Goal: Task Accomplishment & Management: Manage account settings

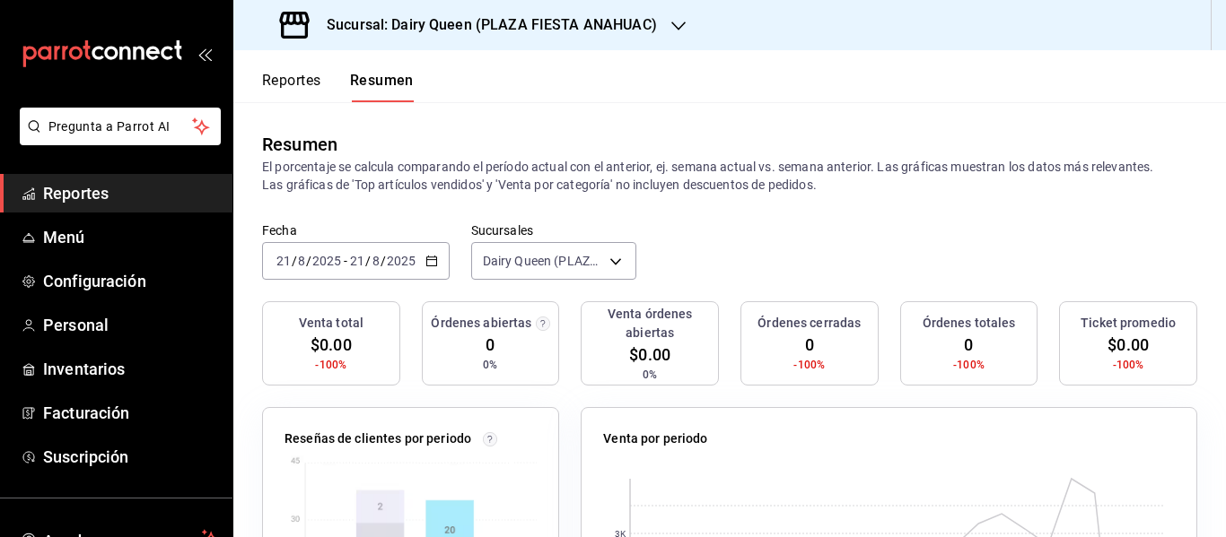
click at [434, 22] on h3 "Sucursal: Dairy Queen (PLAZA FIESTA ANAHUAC)" at bounding box center [484, 25] width 345 height 22
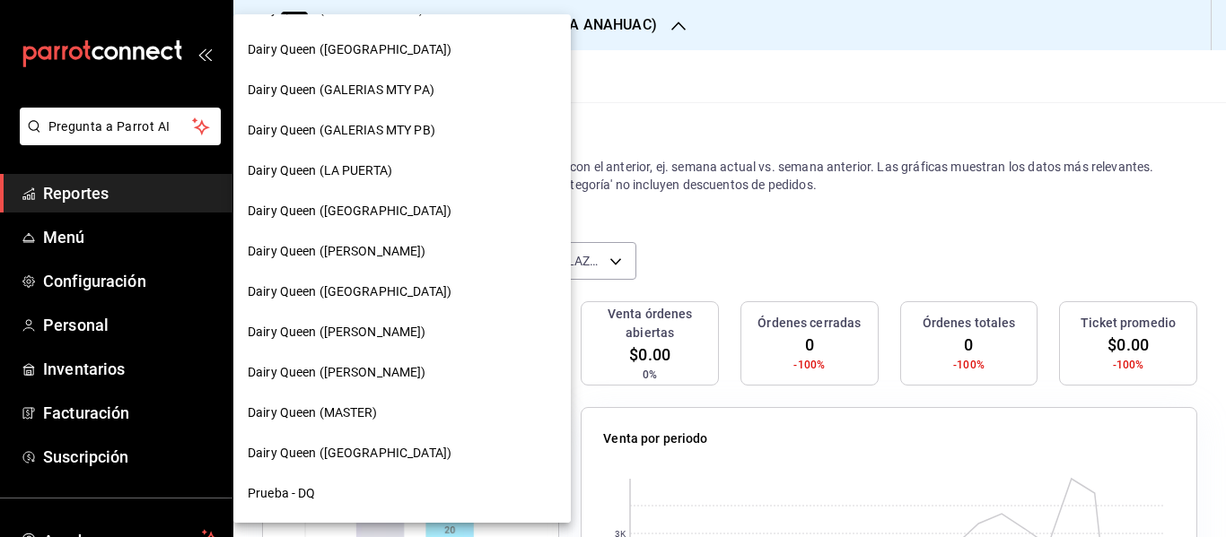
scroll to position [838, 0]
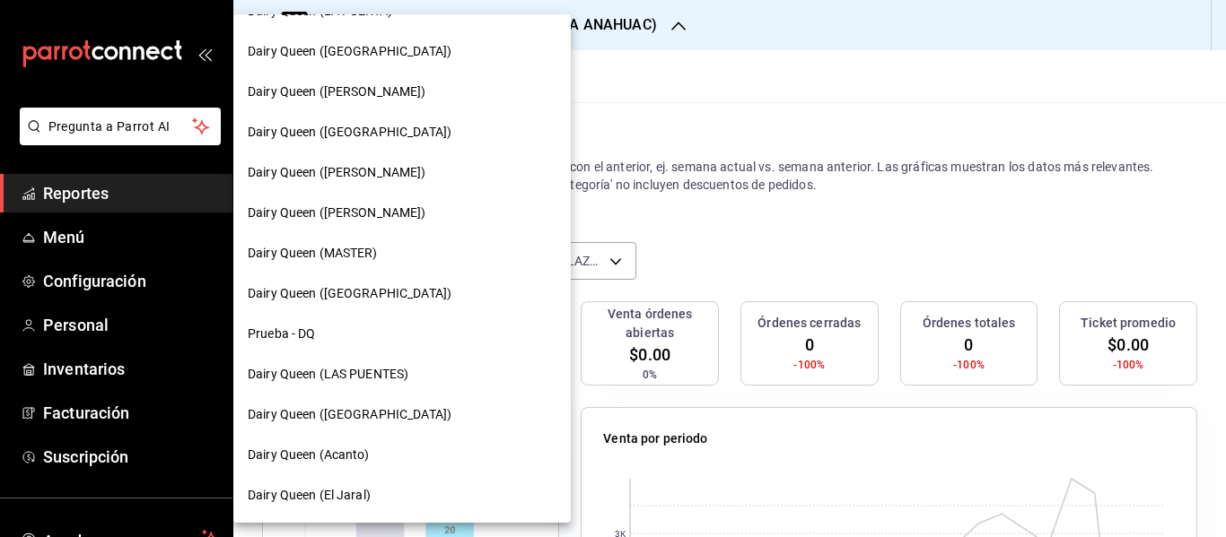
click at [400, 417] on span "Dairy Queen ([GEOGRAPHIC_DATA])" at bounding box center [350, 415] width 204 height 19
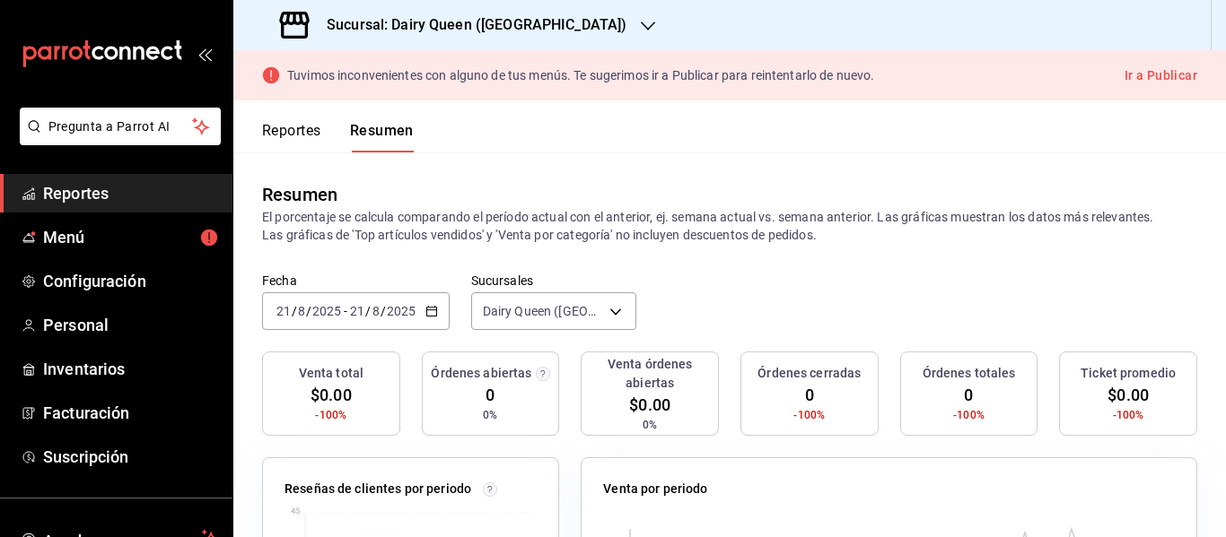
click at [306, 115] on div "Reportes Resumen" at bounding box center [323, 126] width 180 height 52
click at [307, 128] on button "Reportes" at bounding box center [291, 137] width 59 height 31
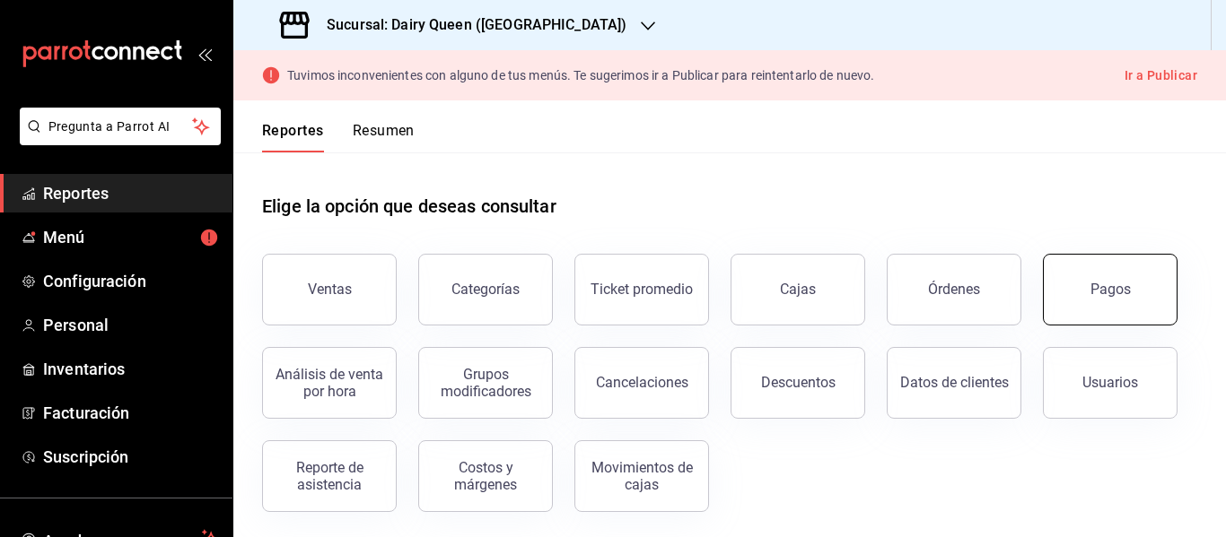
click at [1102, 313] on button "Pagos" at bounding box center [1110, 290] width 135 height 72
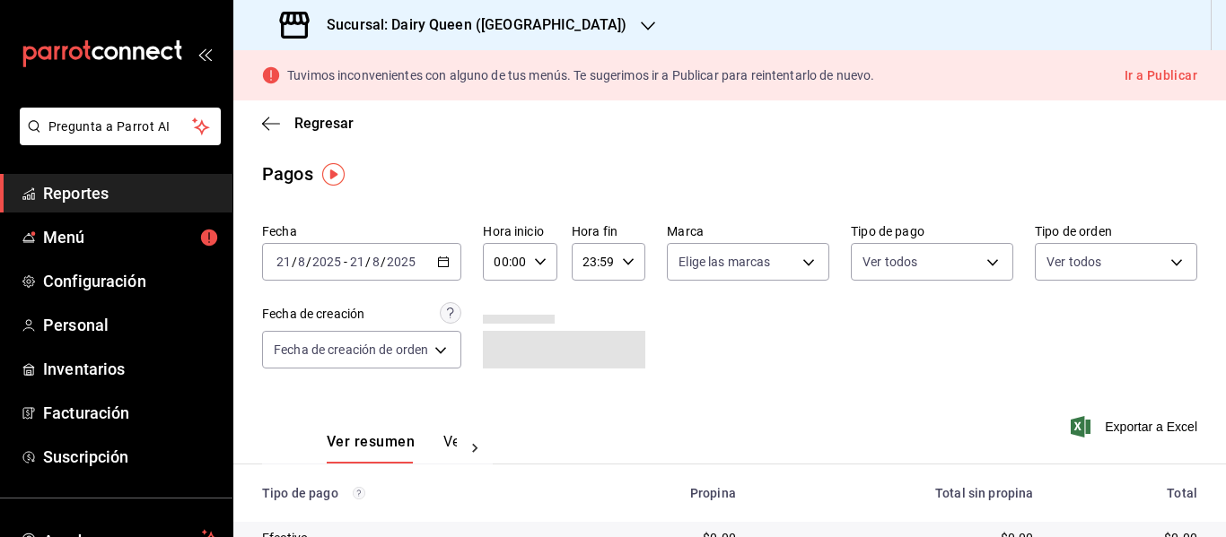
click at [449, 260] on icon "button" at bounding box center [443, 262] width 13 height 13
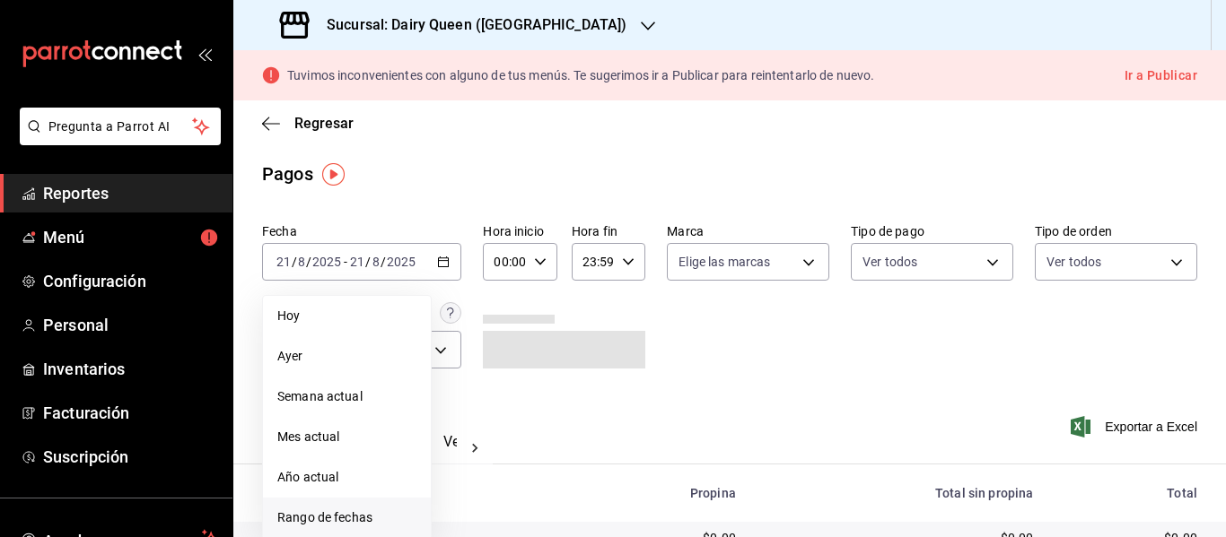
click at [371, 519] on span "Rango de fechas" at bounding box center [346, 518] width 139 height 19
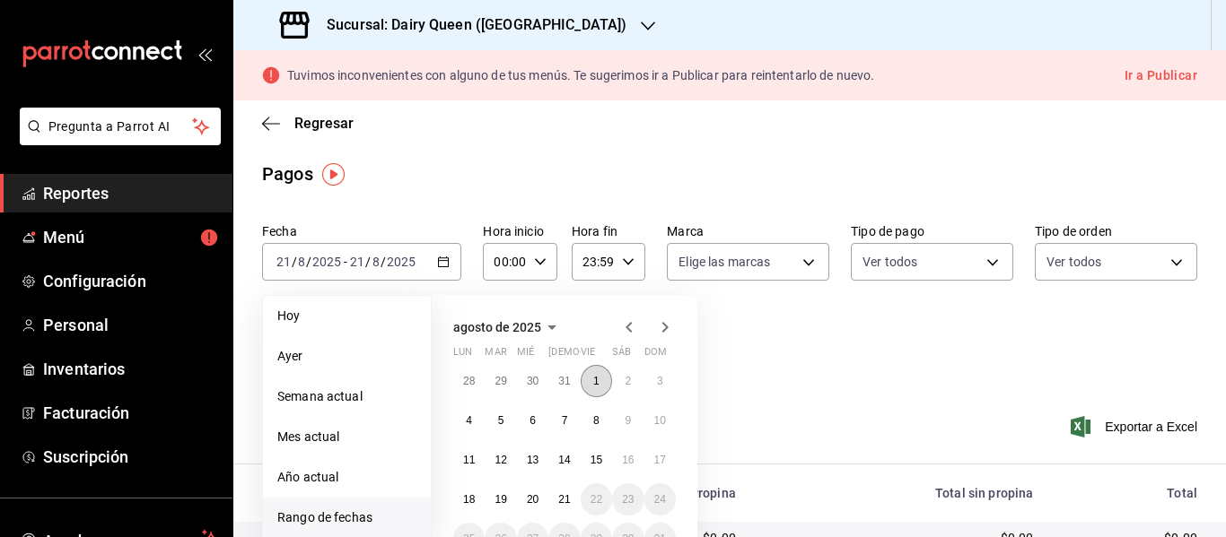
click at [598, 375] on abbr "1" at bounding box center [596, 381] width 6 height 13
click at [464, 450] on button "11" at bounding box center [468, 460] width 31 height 32
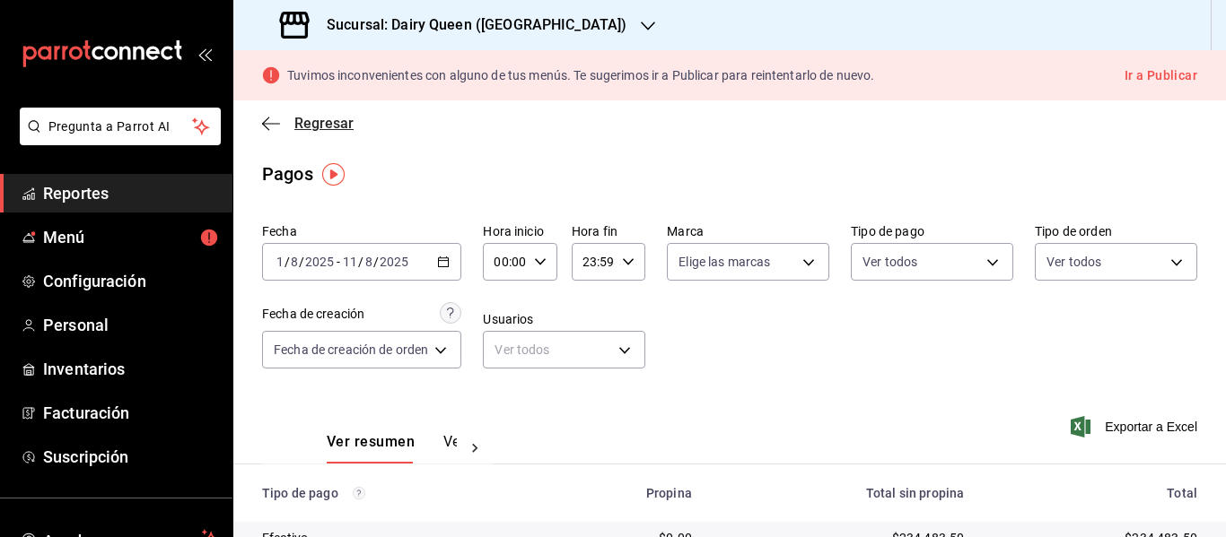
click at [338, 127] on span "Regresar" at bounding box center [323, 123] width 59 height 17
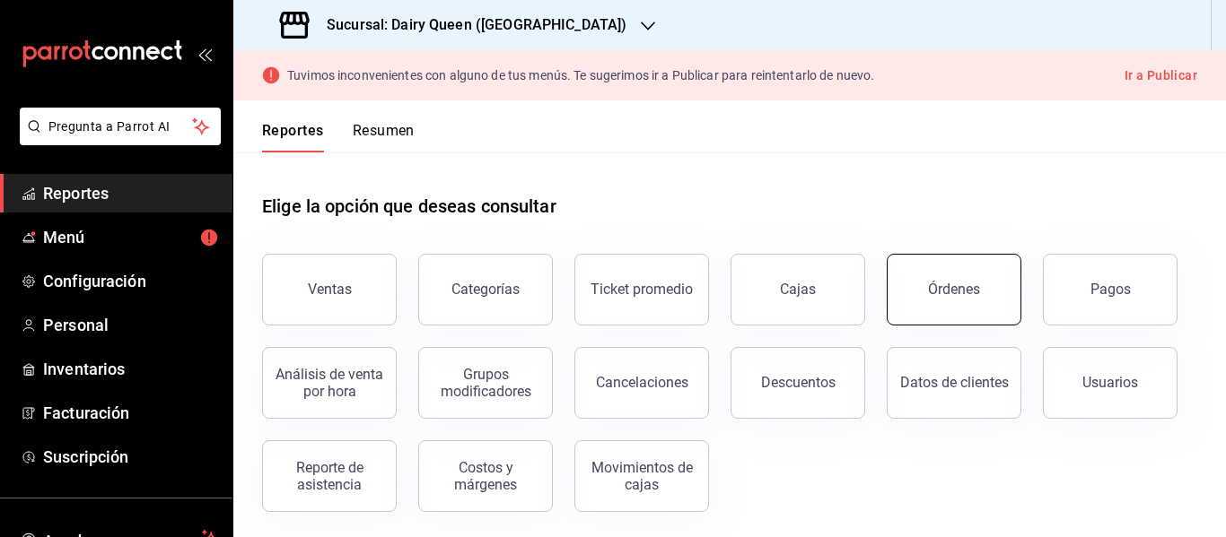
click at [935, 323] on div "Órdenes" at bounding box center [943, 278] width 156 height 93
click at [974, 293] on div "Órdenes" at bounding box center [954, 289] width 52 height 17
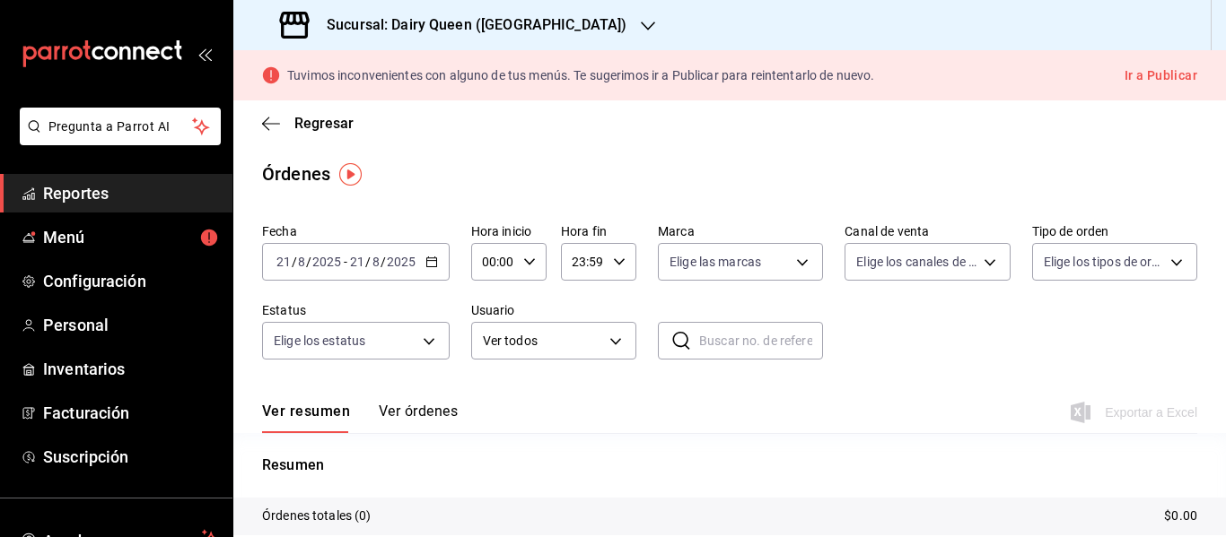
click at [420, 411] on button "Ver órdenes" at bounding box center [418, 418] width 79 height 31
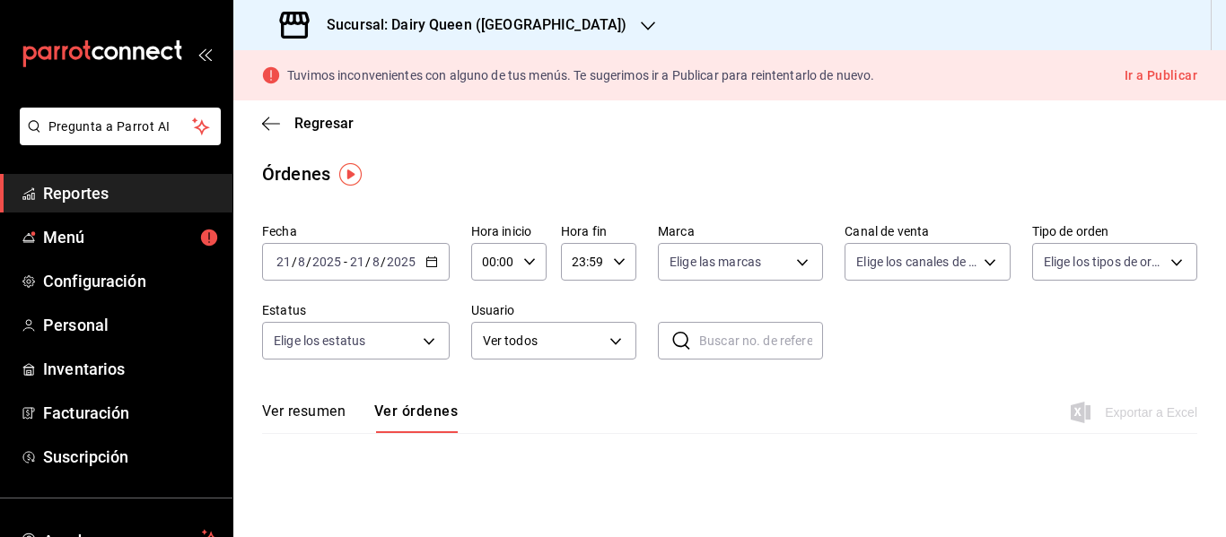
click at [427, 268] on div "[DATE] [DATE] - [DATE] [DATE]" at bounding box center [356, 262] width 188 height 38
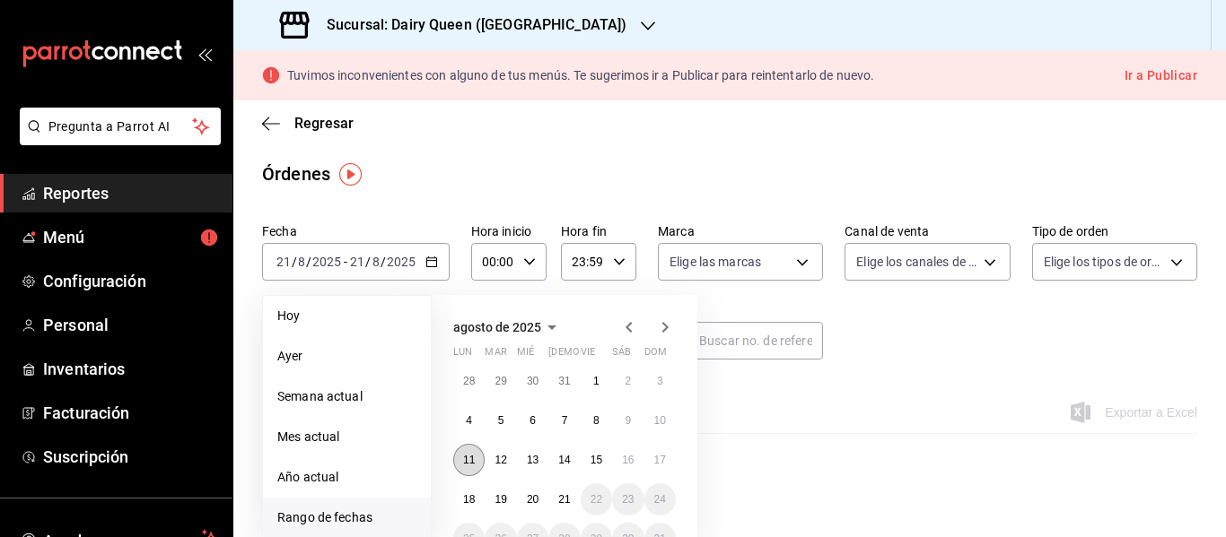
click at [473, 455] on abbr "11" at bounding box center [469, 460] width 12 height 13
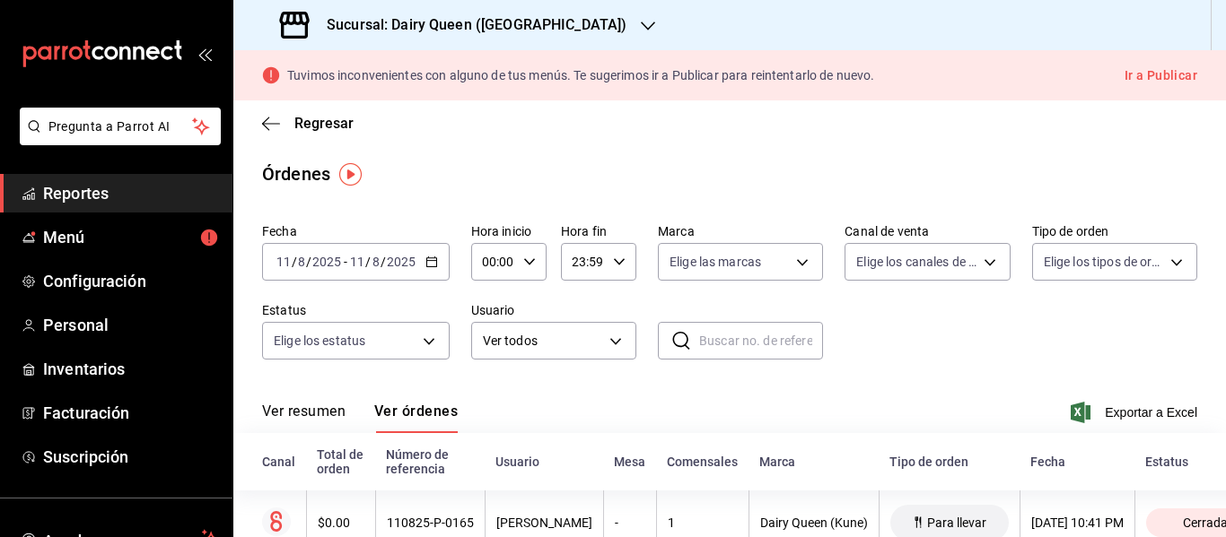
click at [537, 396] on div "Ver resumen Ver órdenes Exportar a Excel" at bounding box center [729, 407] width 935 height 52
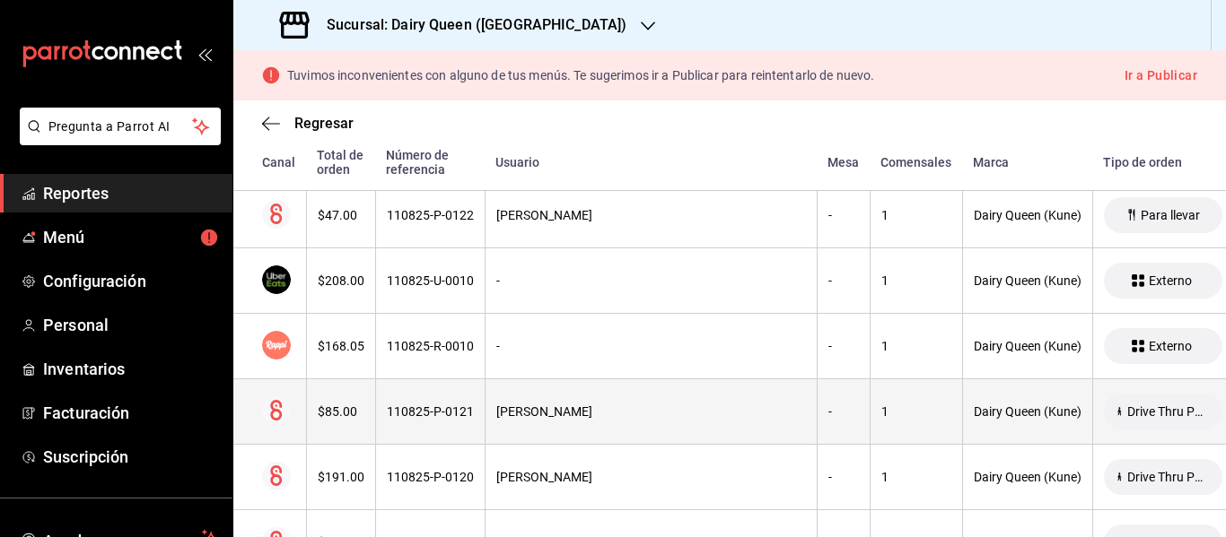
scroll to position [3053, 0]
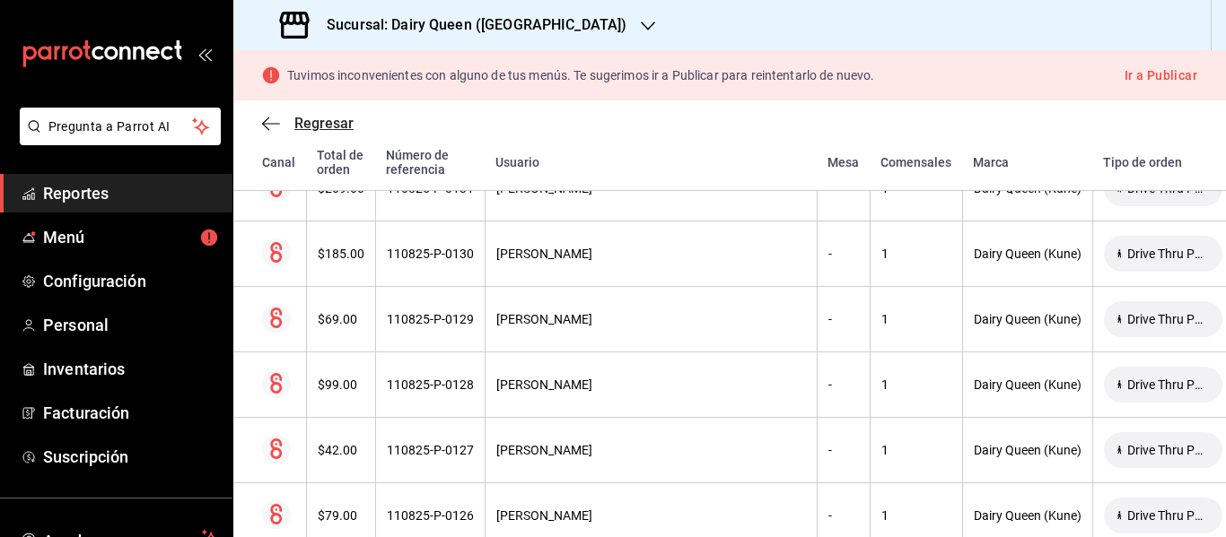
click at [321, 127] on span "Regresar" at bounding box center [323, 123] width 59 height 17
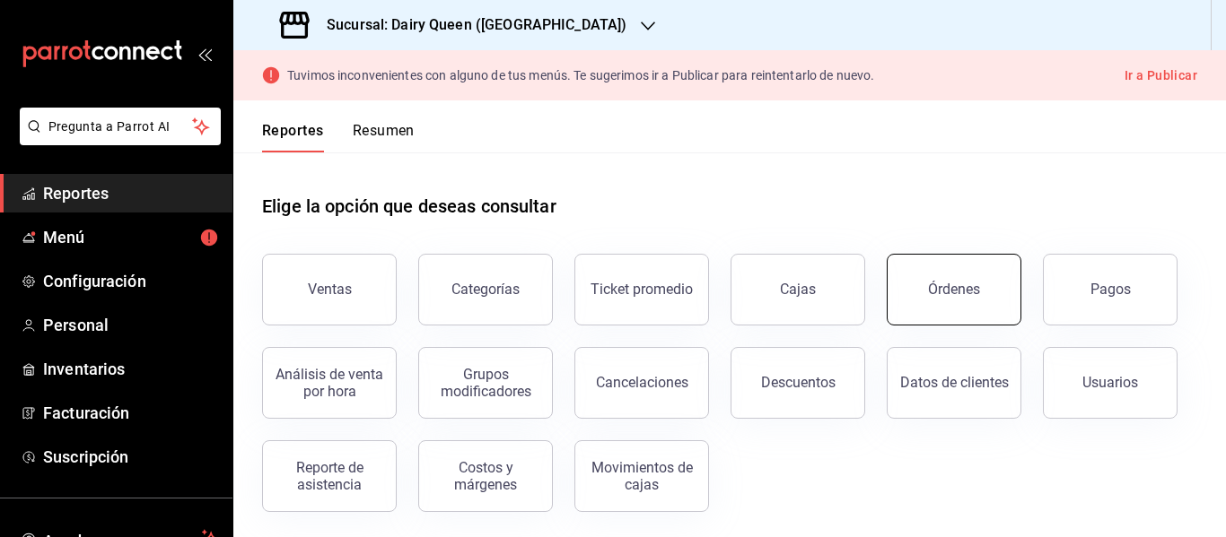
click at [941, 300] on button "Órdenes" at bounding box center [953, 290] width 135 height 72
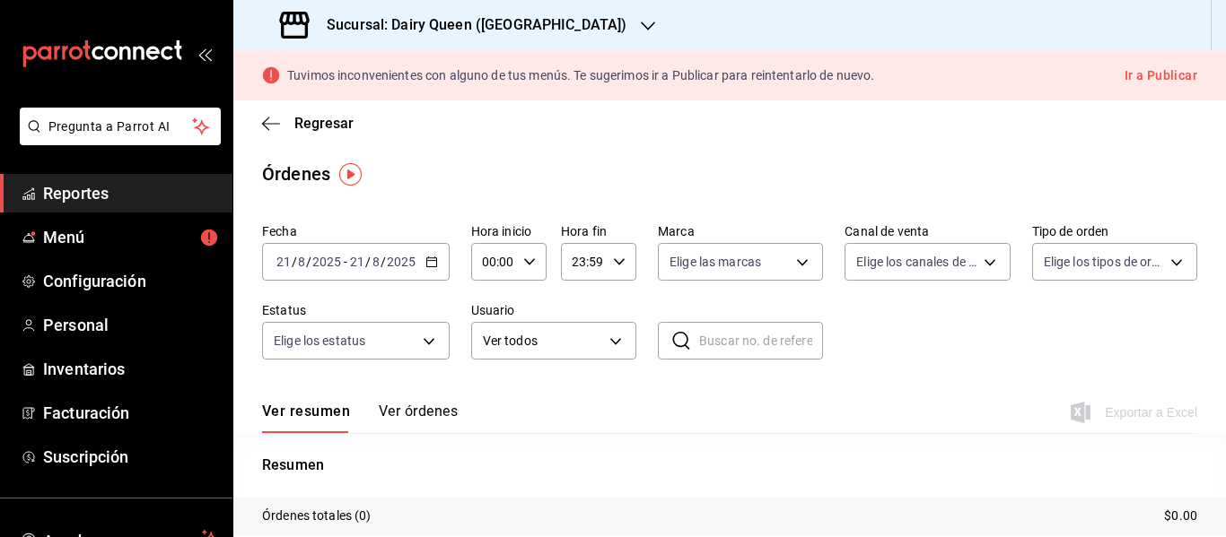
click at [438, 258] on div "[DATE] [DATE] - [DATE] [DATE]" at bounding box center [356, 262] width 188 height 38
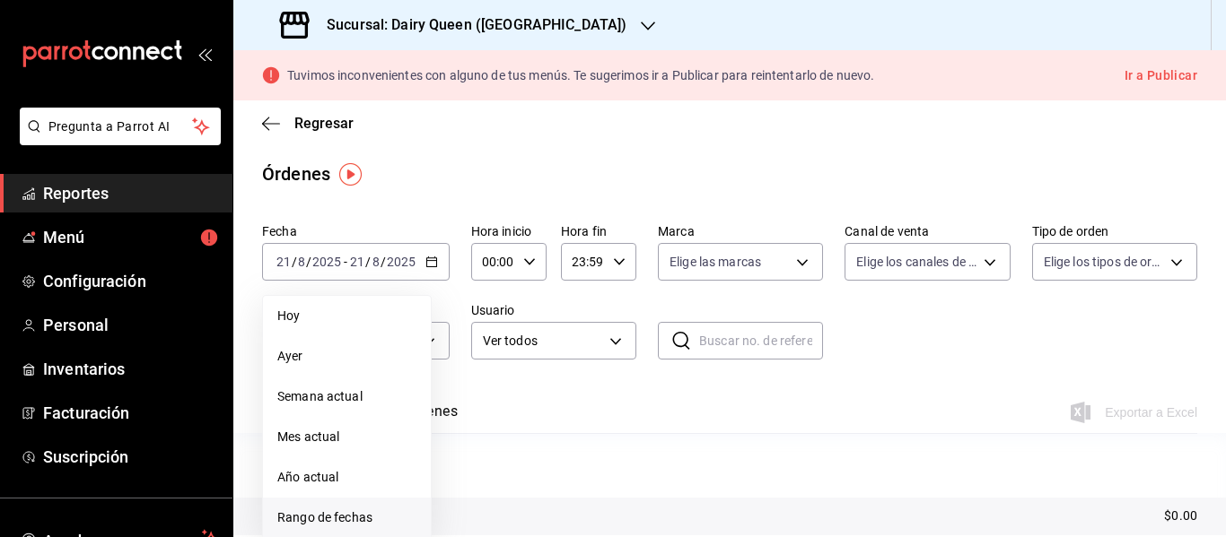
click at [372, 521] on span "Rango de fechas" at bounding box center [346, 518] width 139 height 19
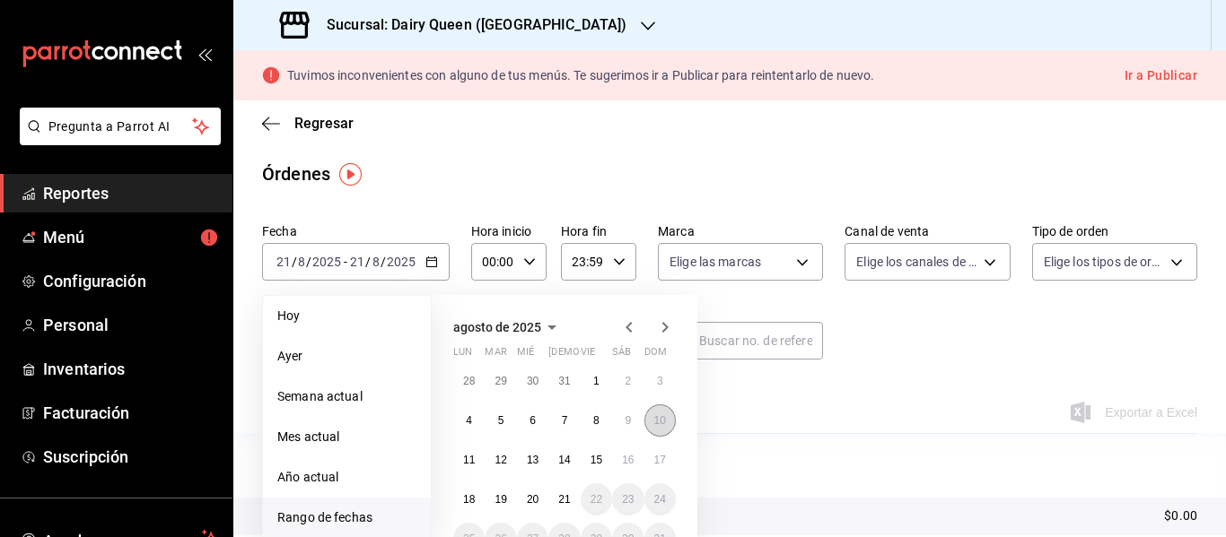
click at [663, 426] on abbr "10" at bounding box center [660, 421] width 12 height 13
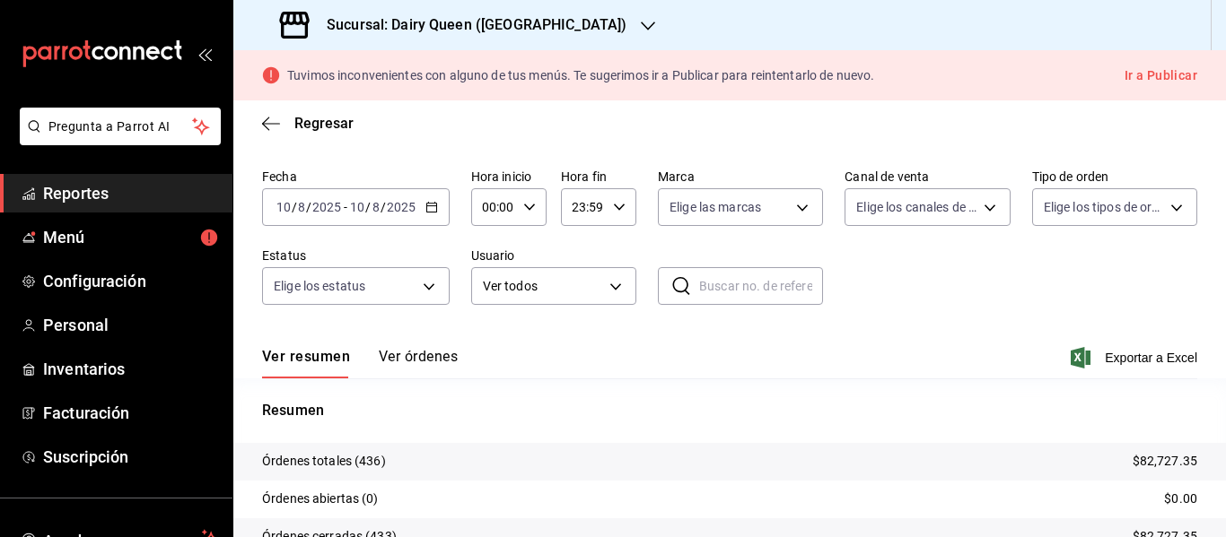
scroll to position [217, 0]
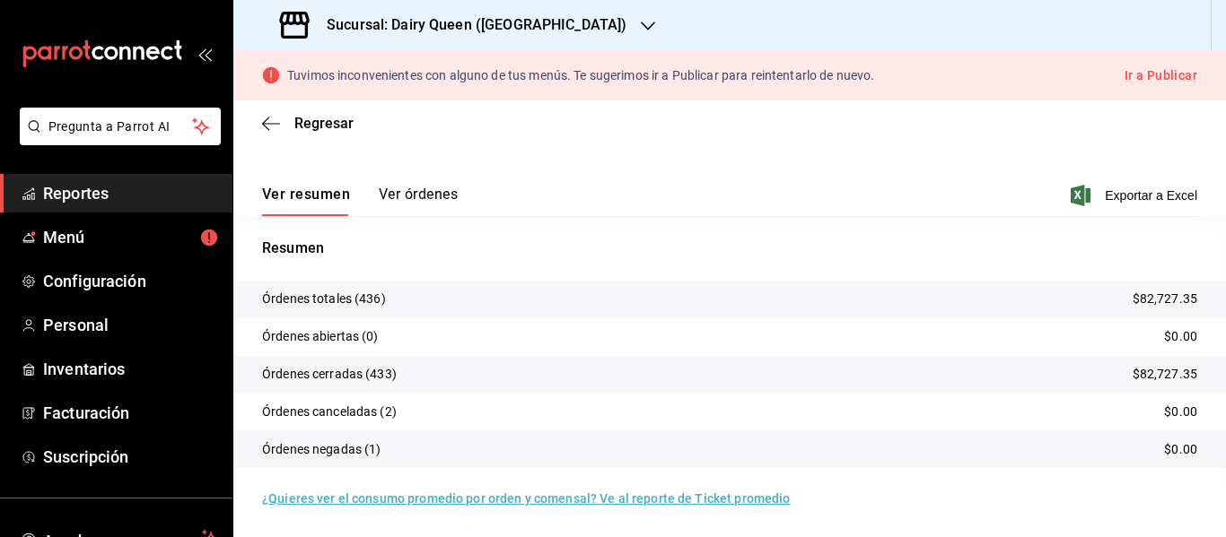
click at [411, 188] on button "Ver órdenes" at bounding box center [418, 201] width 79 height 31
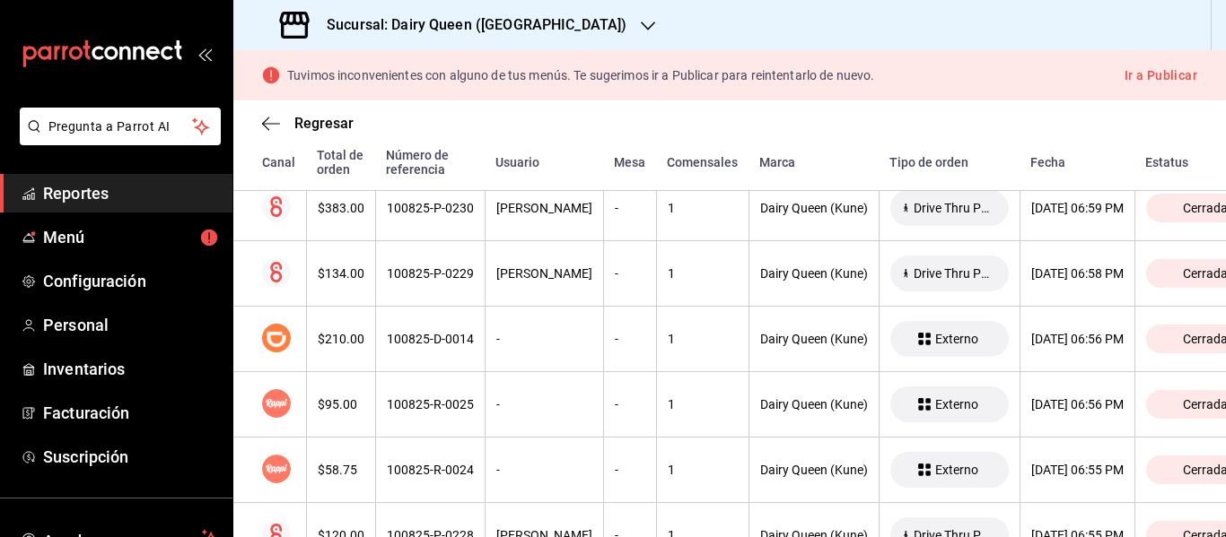
scroll to position [10411, 0]
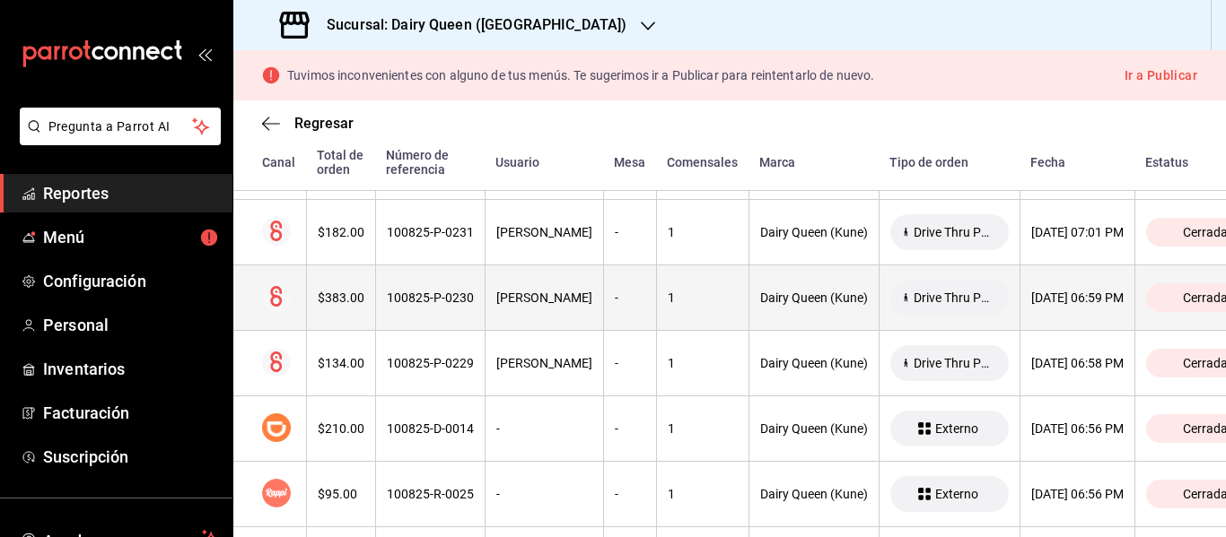
click at [360, 314] on th "$383.00" at bounding box center [340, 298] width 69 height 65
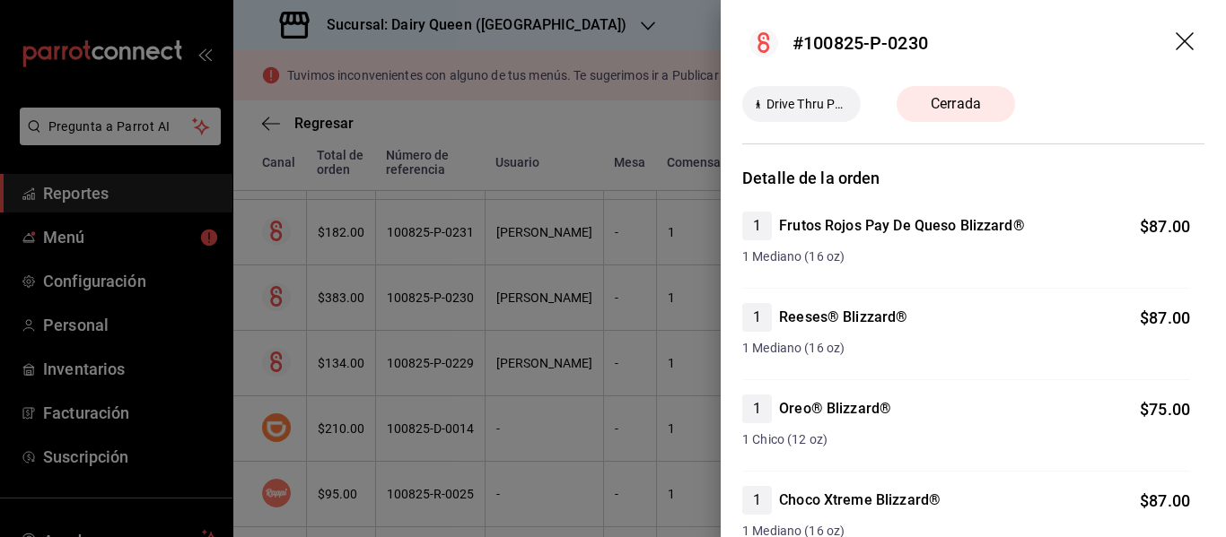
click at [625, 450] on div at bounding box center [613, 268] width 1226 height 537
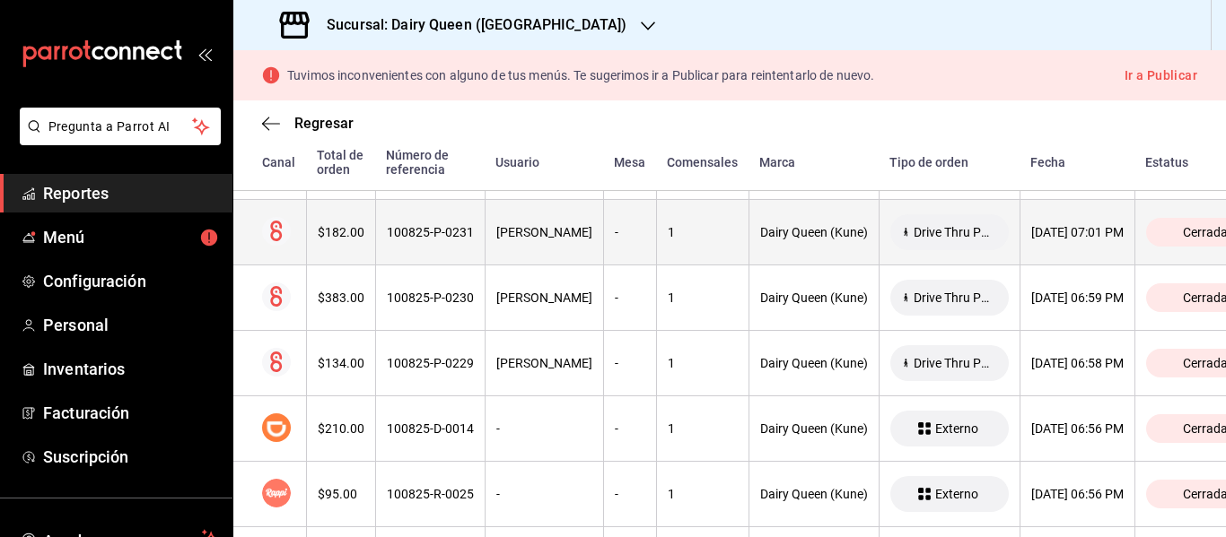
click at [1103, 248] on th "[DATE] 07:01 PM" at bounding box center [1076, 232] width 115 height 65
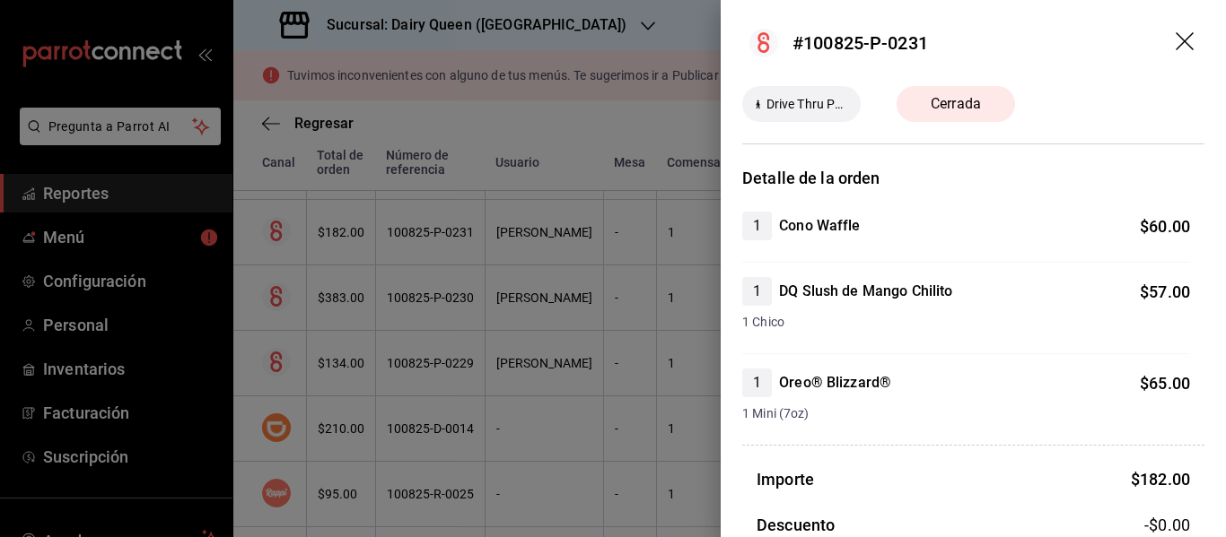
drag, startPoint x: 607, startPoint y: 478, endPoint x: 326, endPoint y: 354, distance: 307.7
click at [607, 478] on div at bounding box center [613, 268] width 1226 height 537
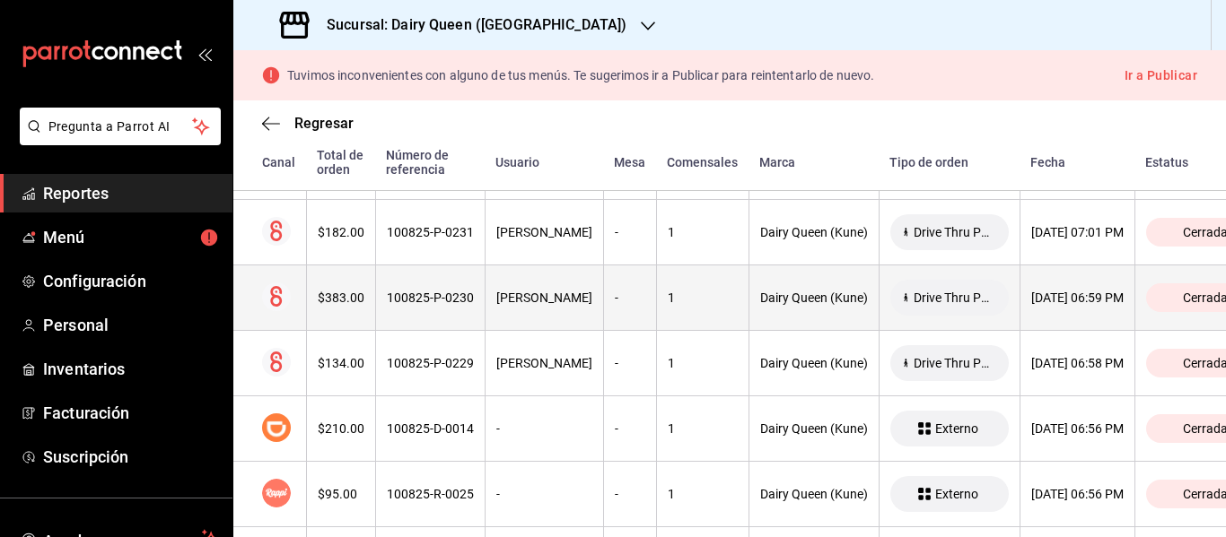
click at [318, 299] on div "$383.00" at bounding box center [341, 298] width 47 height 14
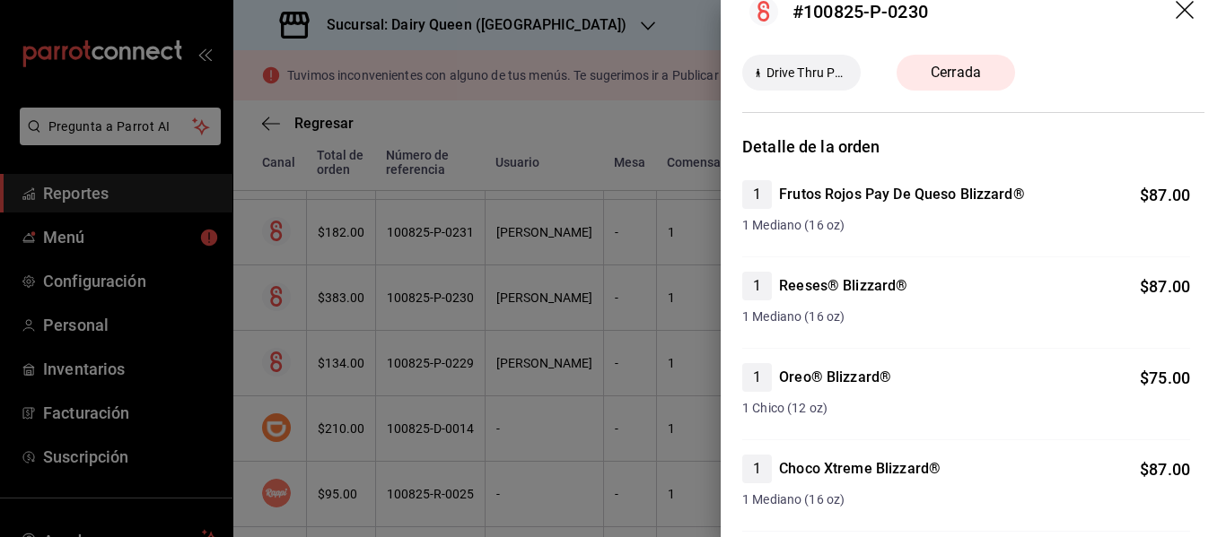
scroll to position [0, 0]
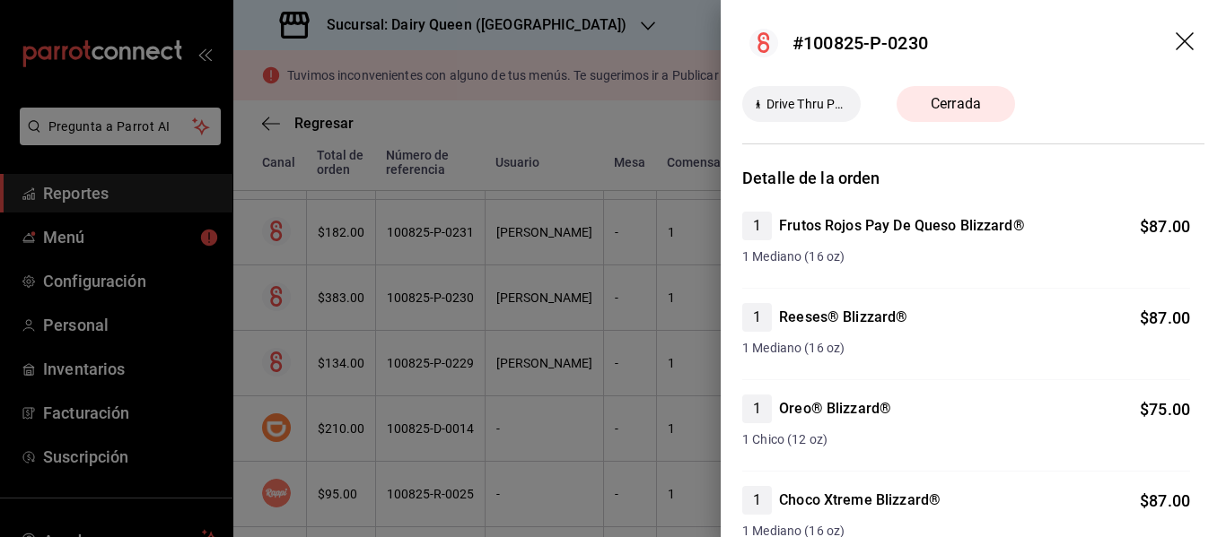
click at [1175, 39] on icon "drag" at bounding box center [1186, 43] width 22 height 22
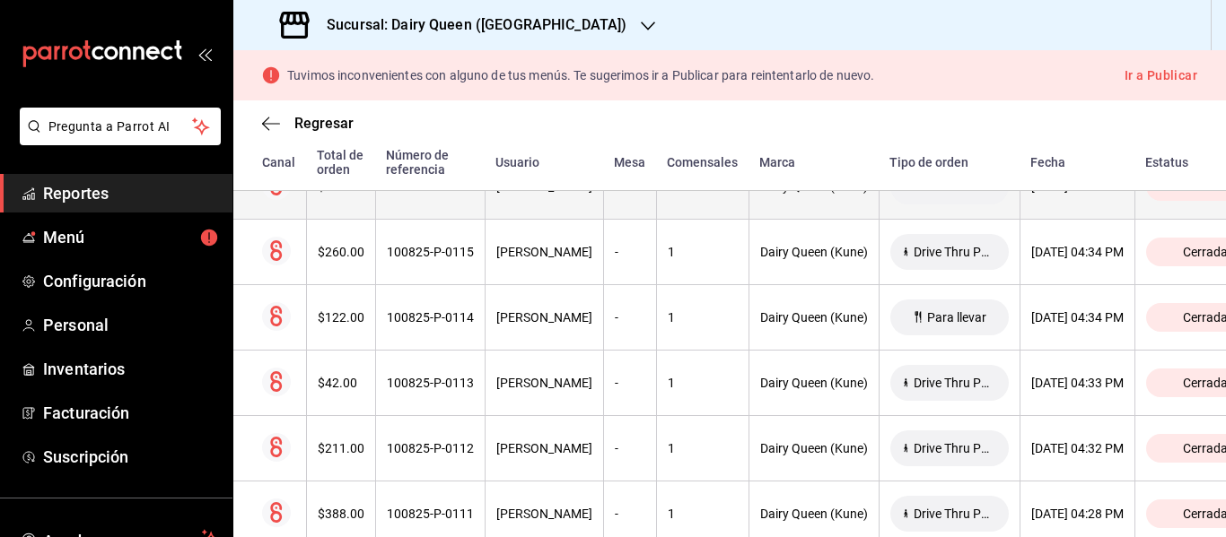
scroll to position [20101, 0]
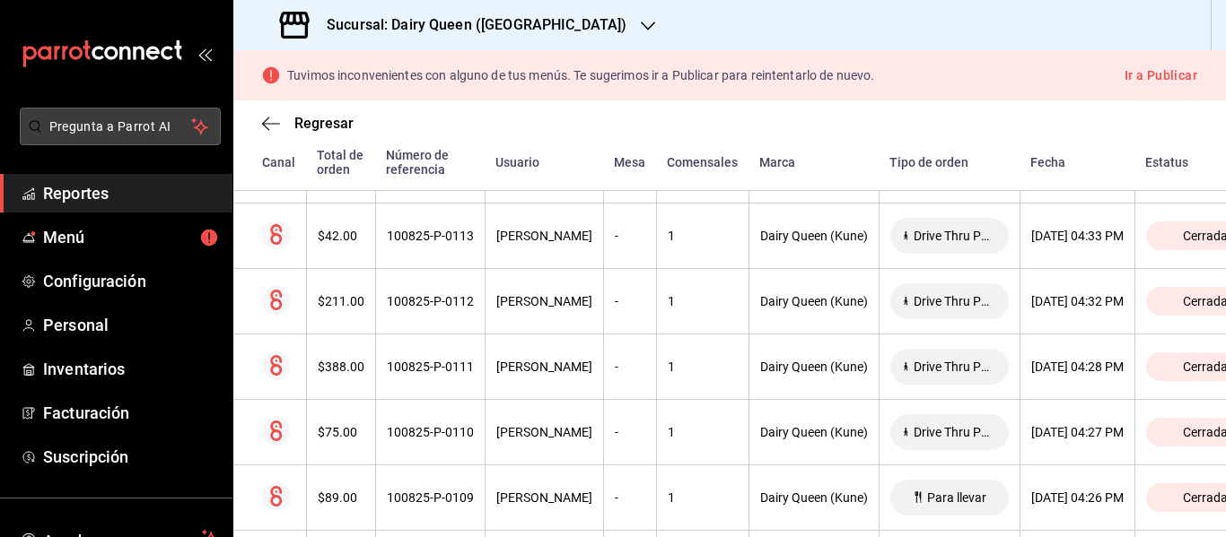
drag, startPoint x: 301, startPoint y: 126, endPoint x: 65, endPoint y: 126, distance: 235.1
click at [301, 126] on span "Regresar" at bounding box center [323, 123] width 59 height 17
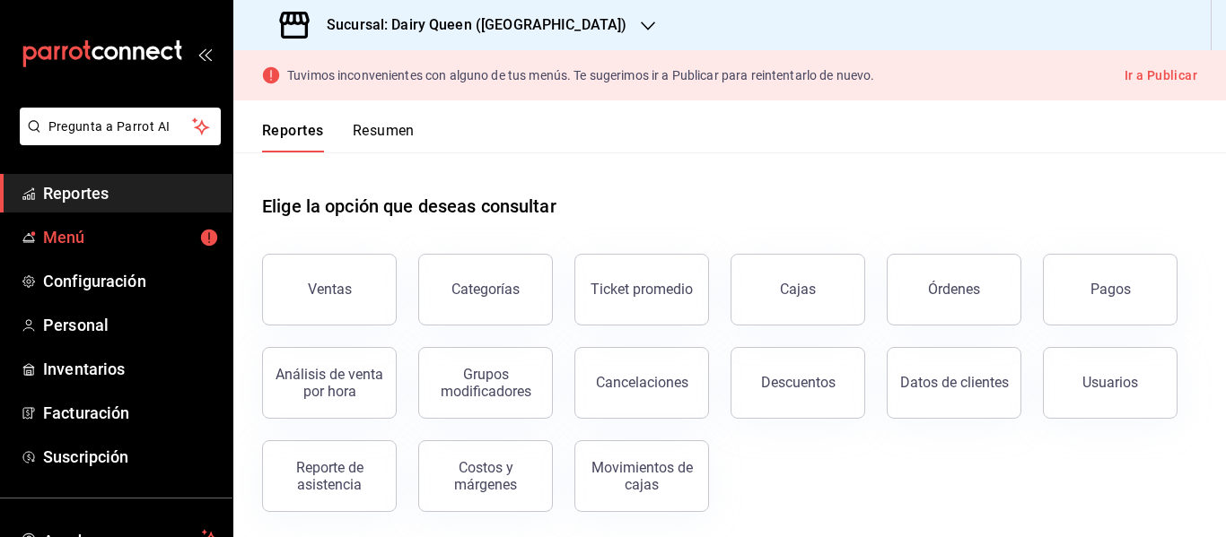
click at [317, 147] on button "Reportes" at bounding box center [293, 137] width 62 height 31
click at [272, 144] on button "Reportes" at bounding box center [293, 137] width 62 height 31
click at [1103, 298] on button "Pagos" at bounding box center [1110, 290] width 135 height 72
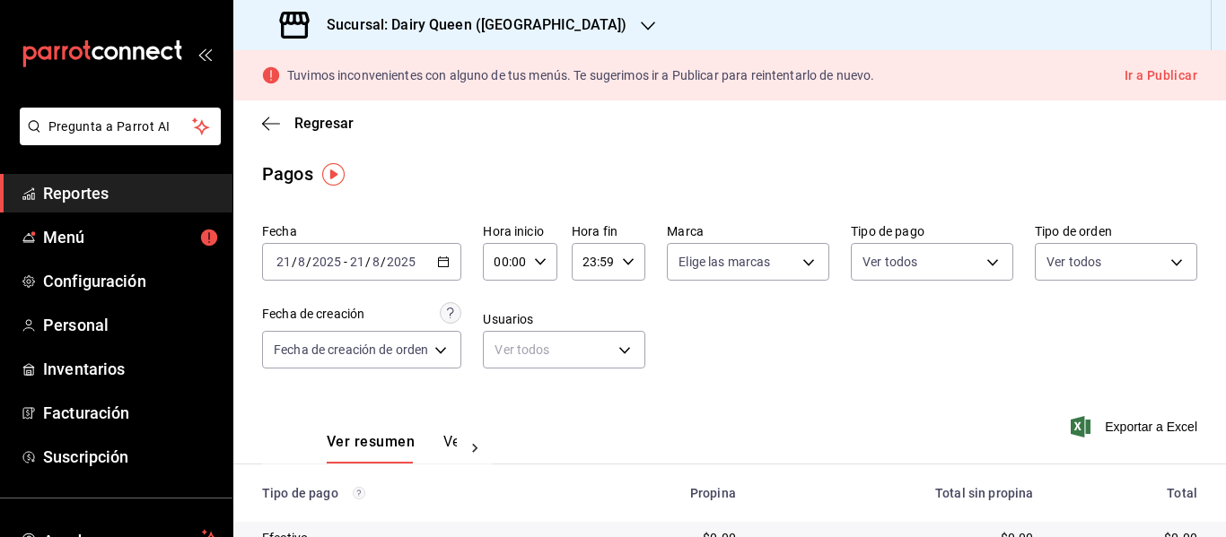
click at [464, 14] on h3 "Sucursal: Dairy Queen ([GEOGRAPHIC_DATA])" at bounding box center [469, 25] width 314 height 22
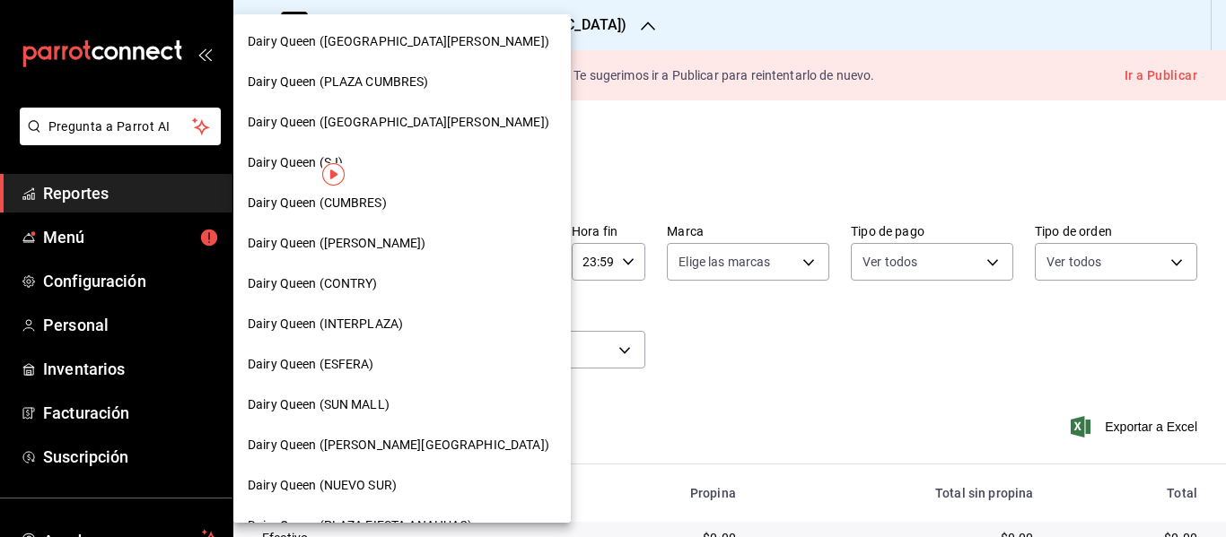
click at [455, 456] on div "Dairy Queen ([PERSON_NAME][GEOGRAPHIC_DATA])" at bounding box center [401, 445] width 337 height 40
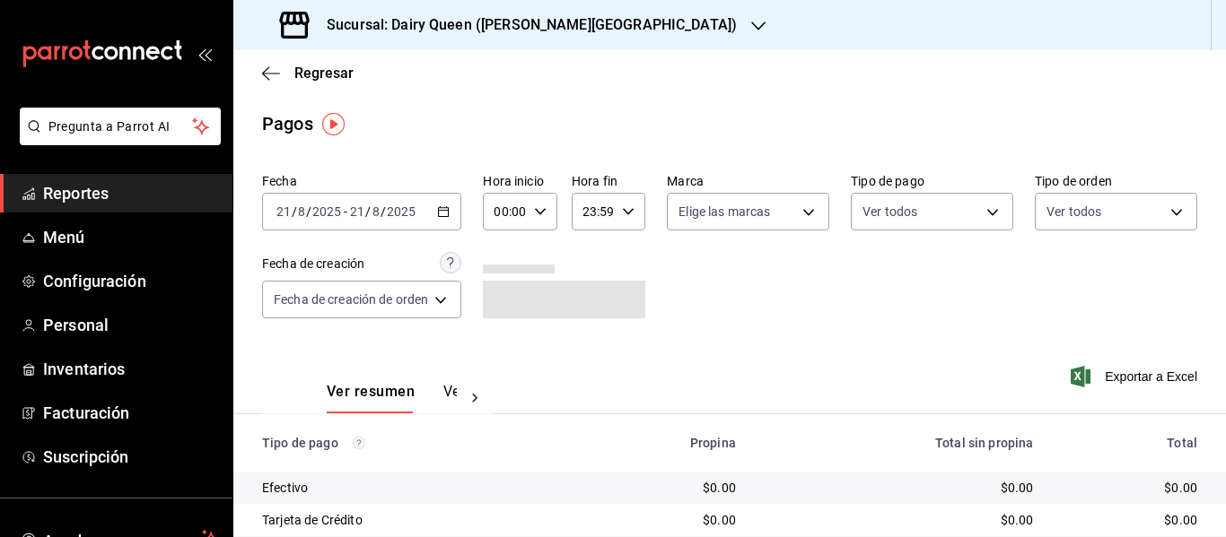
click at [452, 208] on div "[DATE] [DATE] - [DATE] [DATE]" at bounding box center [361, 212] width 199 height 38
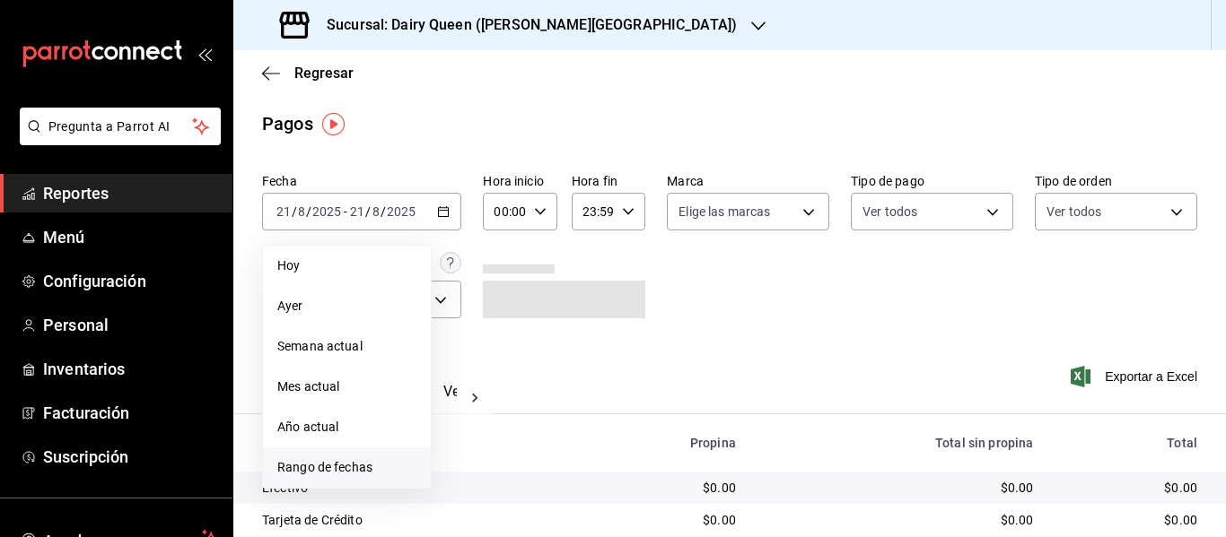
click at [318, 472] on span "Rango de fechas" at bounding box center [346, 467] width 139 height 19
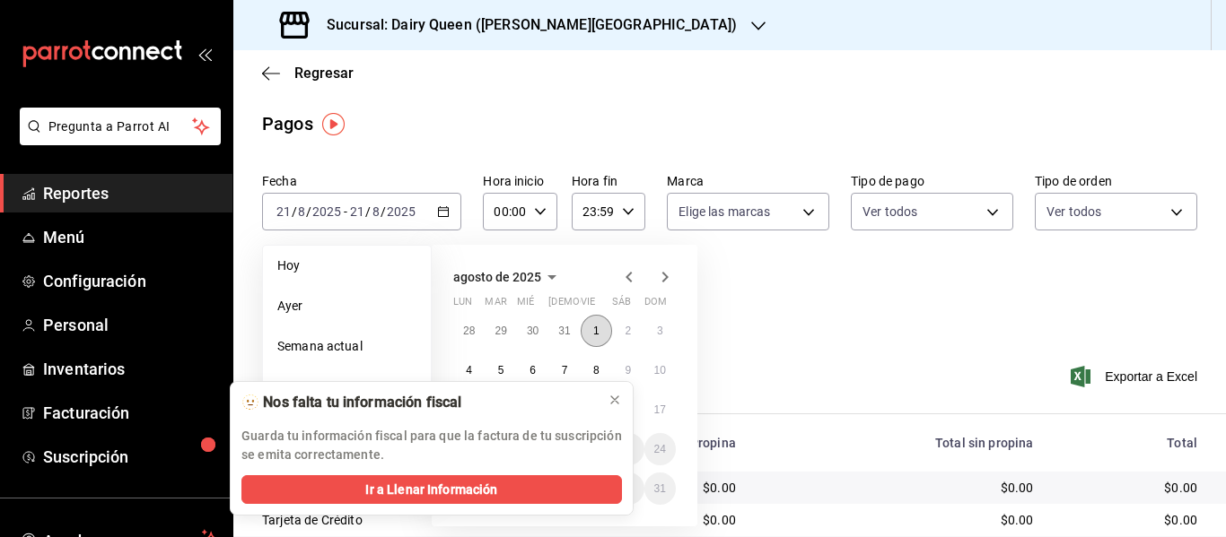
click at [591, 333] on button "1" at bounding box center [596, 331] width 31 height 32
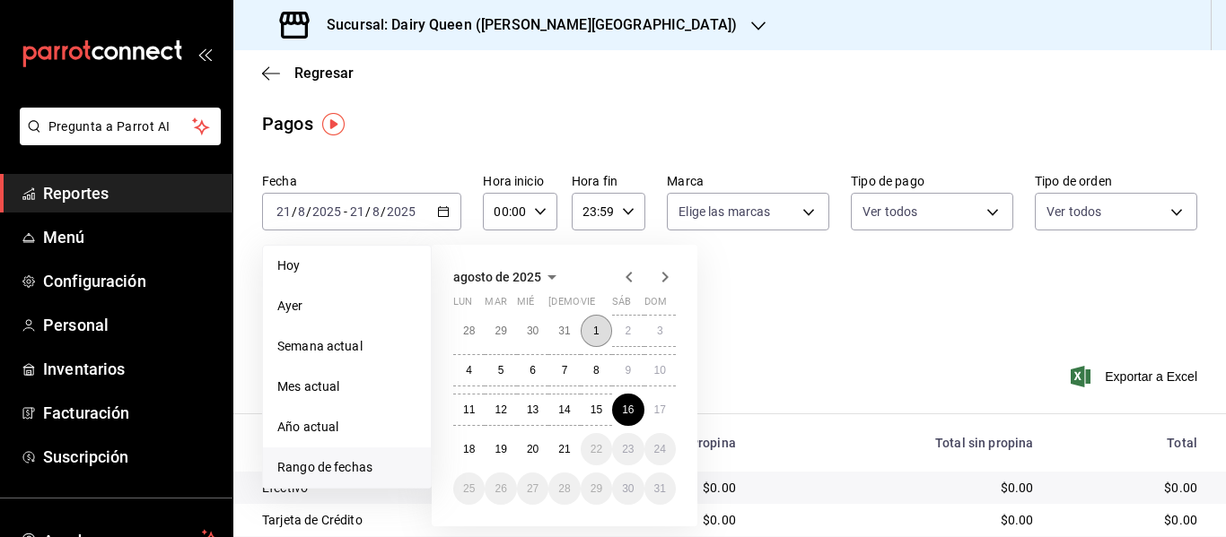
click at [590, 324] on button "1" at bounding box center [596, 331] width 31 height 32
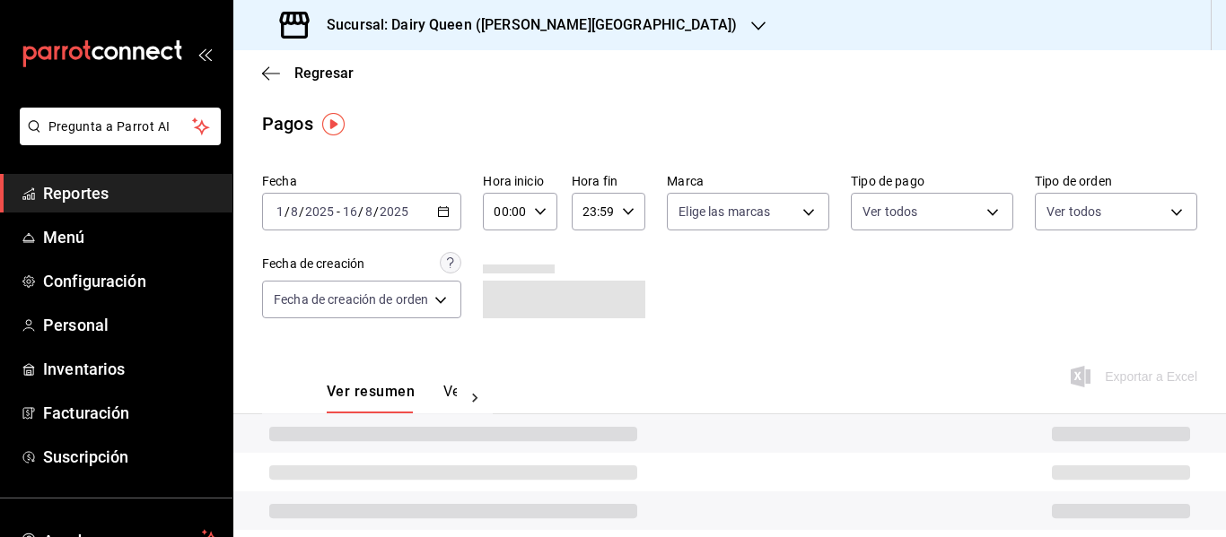
click at [453, 214] on div "[DATE] [DATE] - [DATE] [DATE]" at bounding box center [361, 212] width 199 height 38
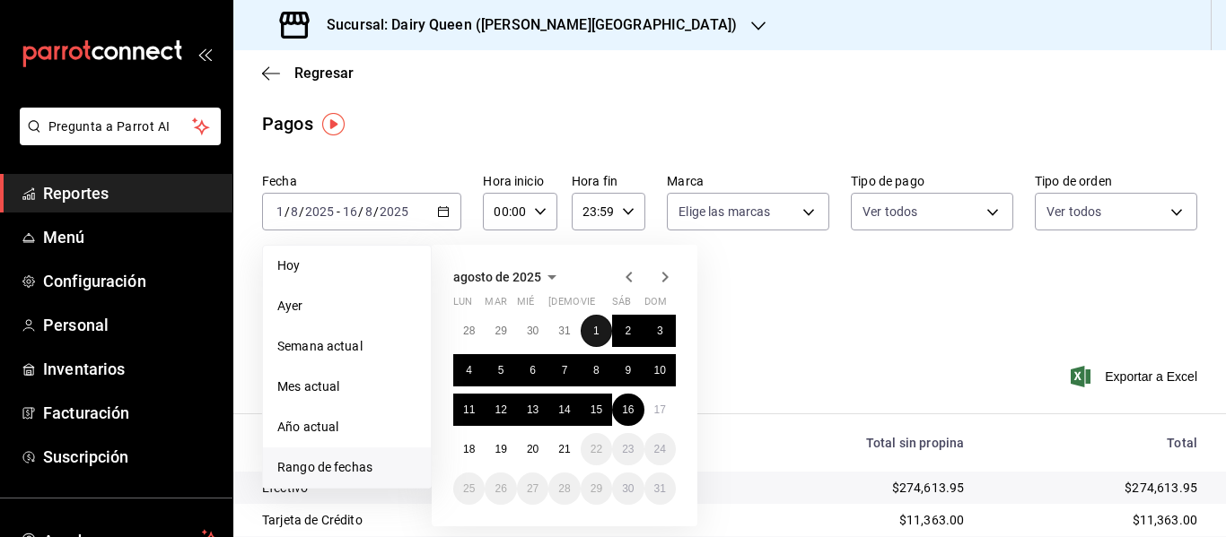
click at [598, 336] on abbr "1" at bounding box center [596, 331] width 6 height 13
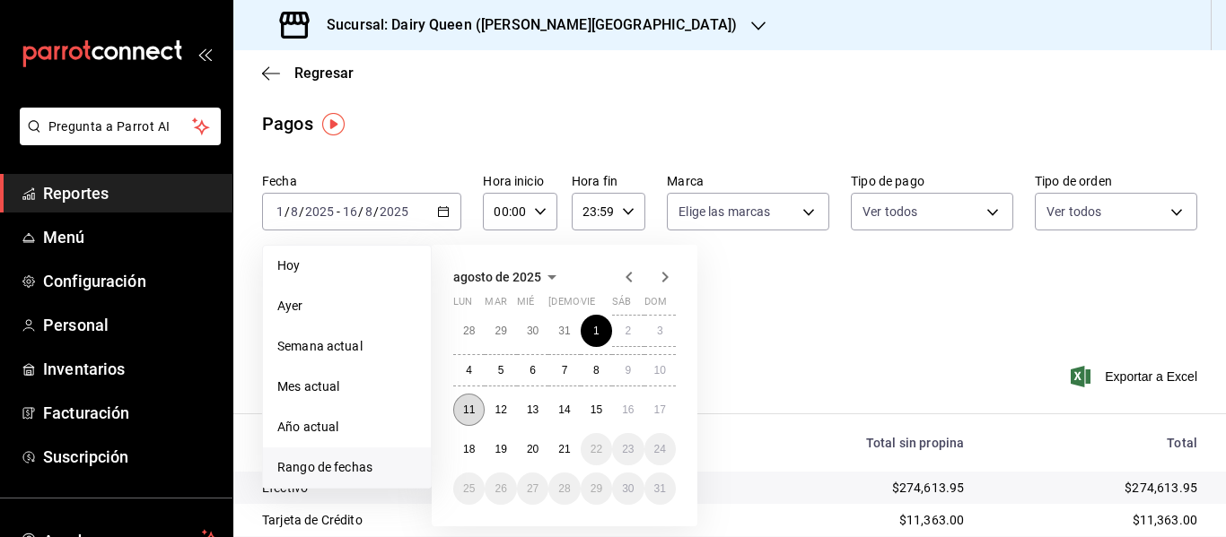
click at [472, 414] on abbr "11" at bounding box center [469, 410] width 12 height 13
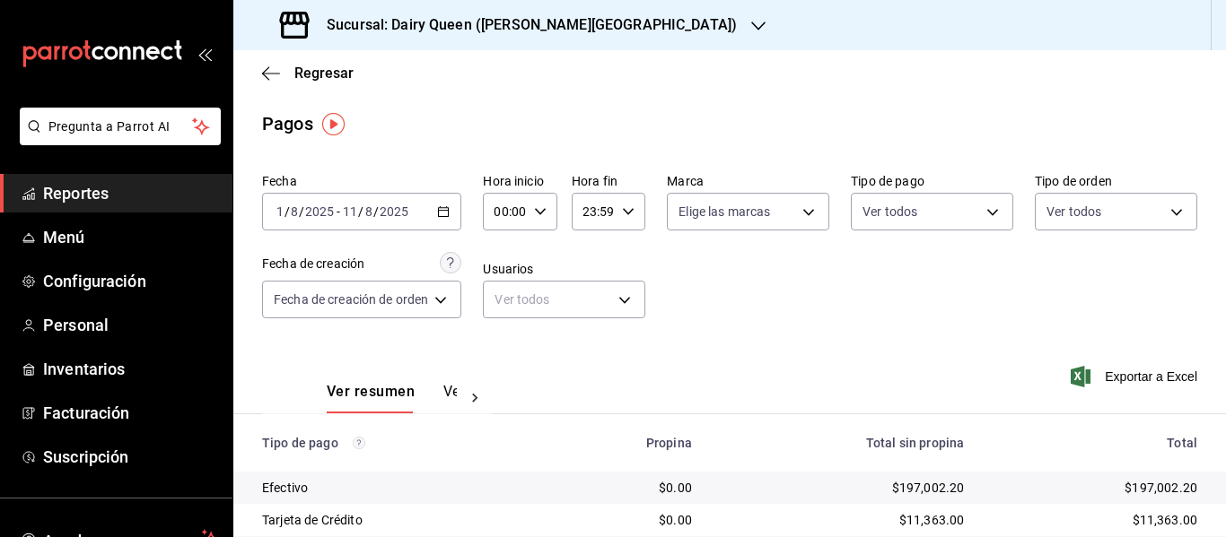
click at [502, 17] on h3 "Sucursal: Dairy Queen ([PERSON_NAME][GEOGRAPHIC_DATA])" at bounding box center [524, 25] width 424 height 22
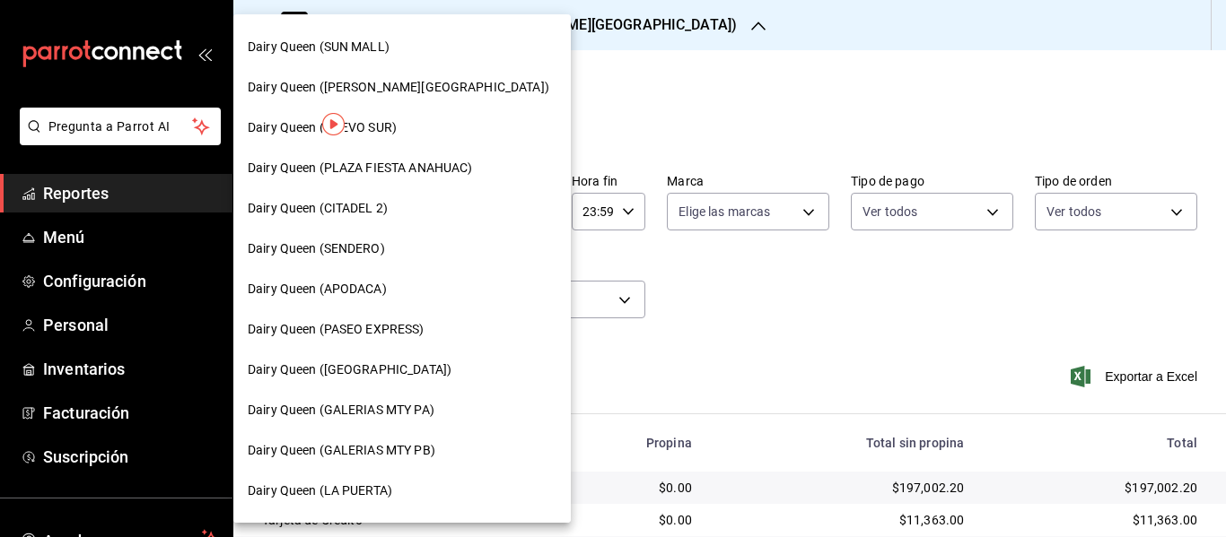
scroll to position [359, 0]
click at [459, 451] on div "Dairy Queen (GALERIAS MTY PB)" at bounding box center [402, 450] width 309 height 19
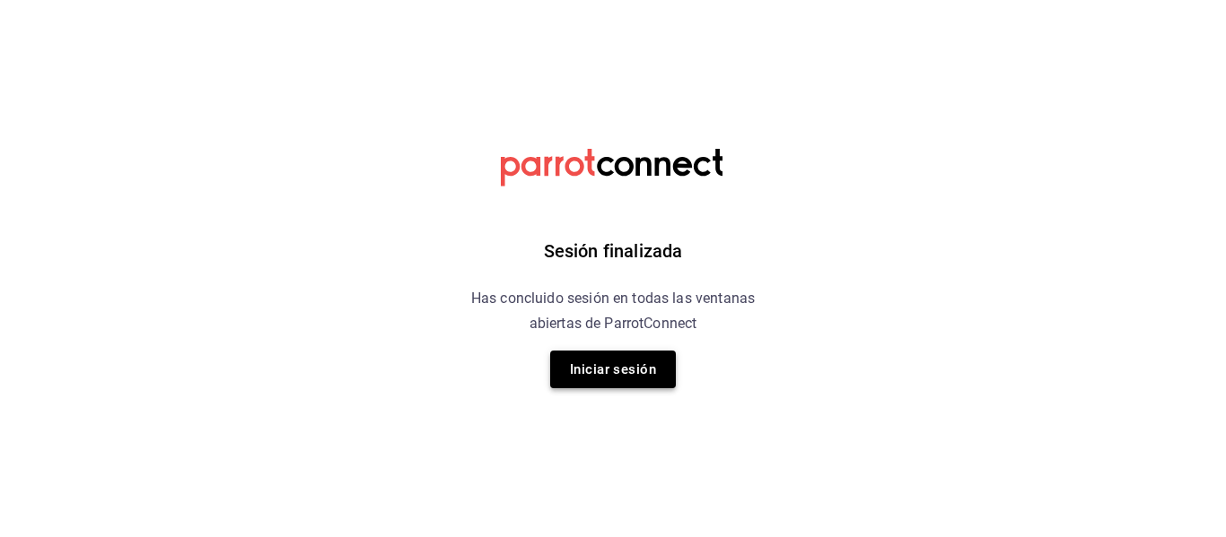
click at [628, 368] on button "Iniciar sesión" at bounding box center [613, 370] width 126 height 38
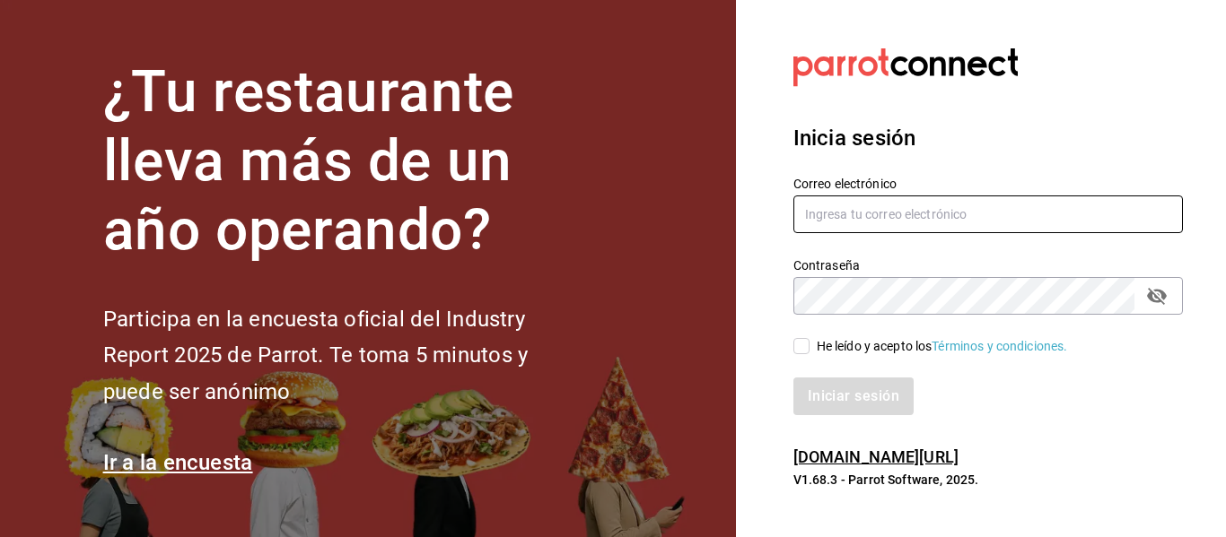
type input "[EMAIL_ADDRESS][DOMAIN_NAME]"
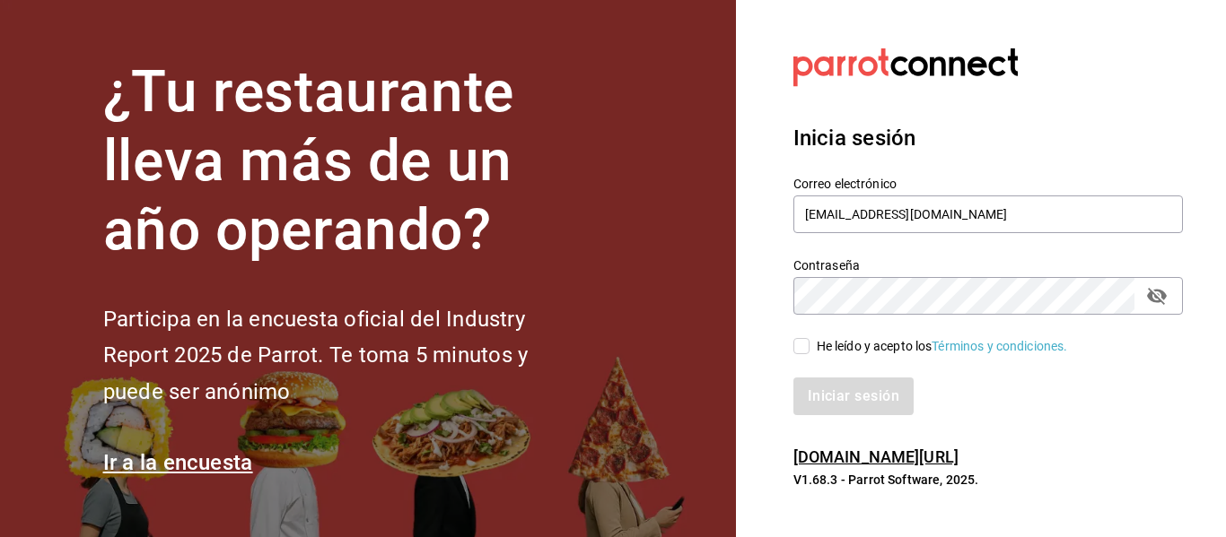
click at [1161, 302] on icon "passwordField" at bounding box center [1157, 296] width 20 height 17
click at [642, 324] on div "¿Tu restaurante lleva más de un año operando? Participa en la encuesta oficial …" at bounding box center [613, 268] width 1226 height 537
